Goal: Unclear

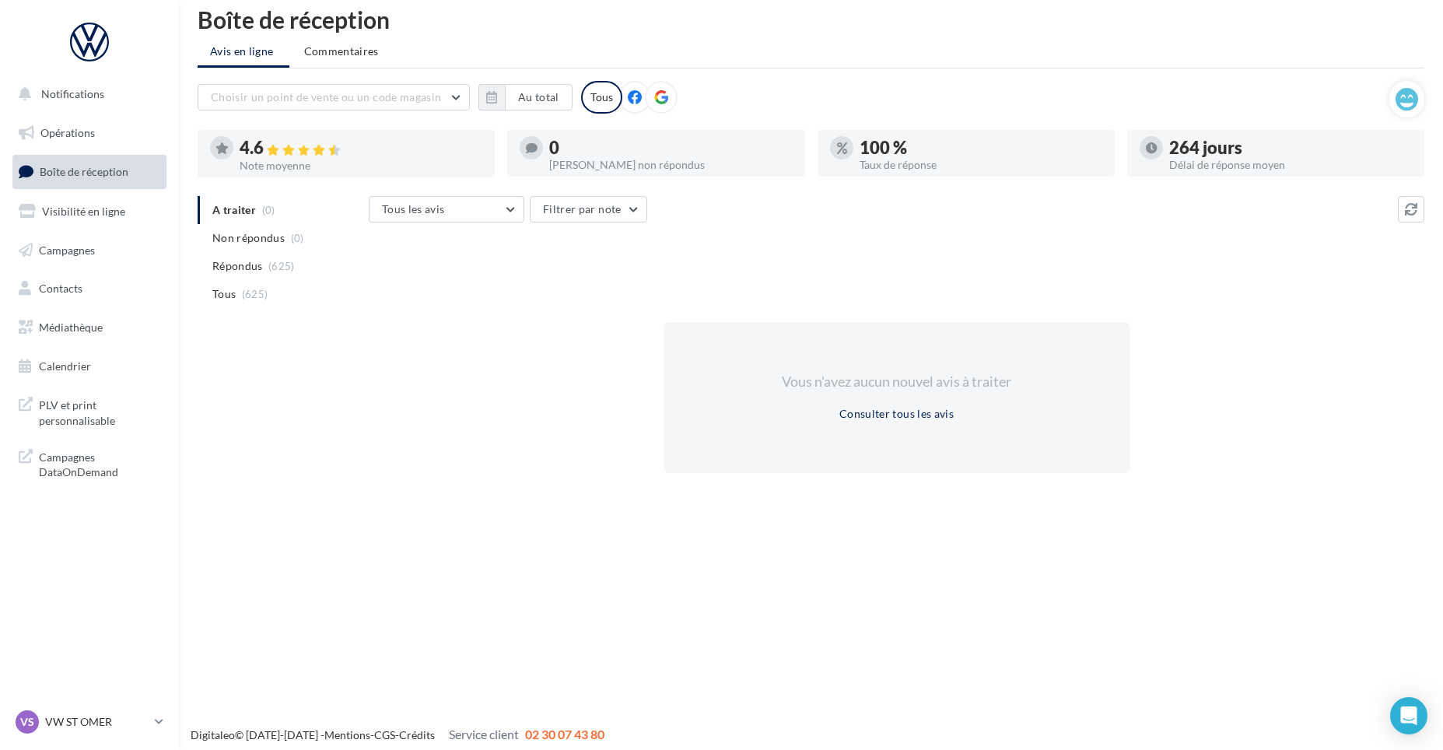
scroll to position [25, 0]
